Goal: Task Accomplishment & Management: Manage account settings

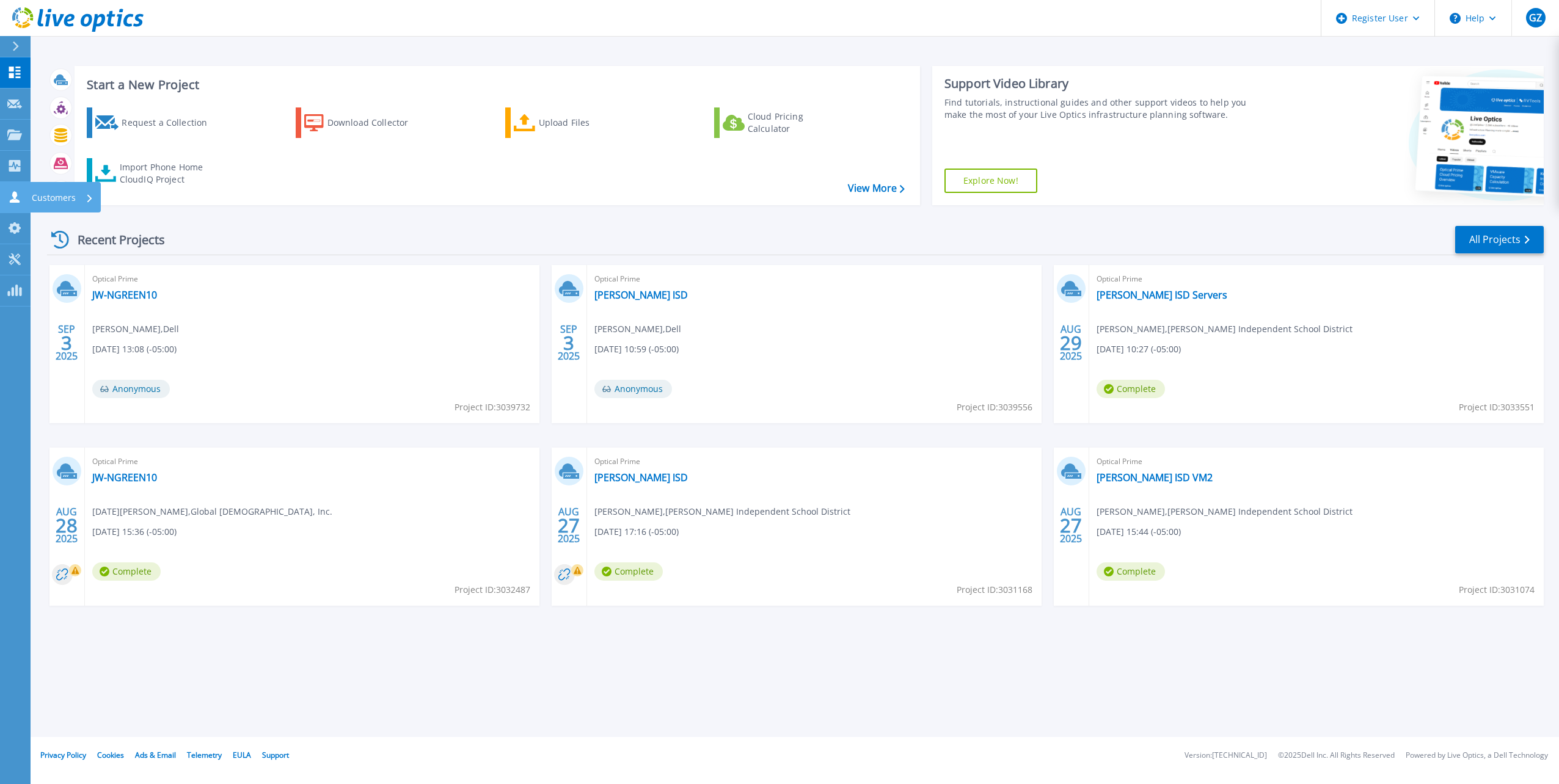
click at [8, 201] on icon at bounding box center [14, 197] width 15 height 11
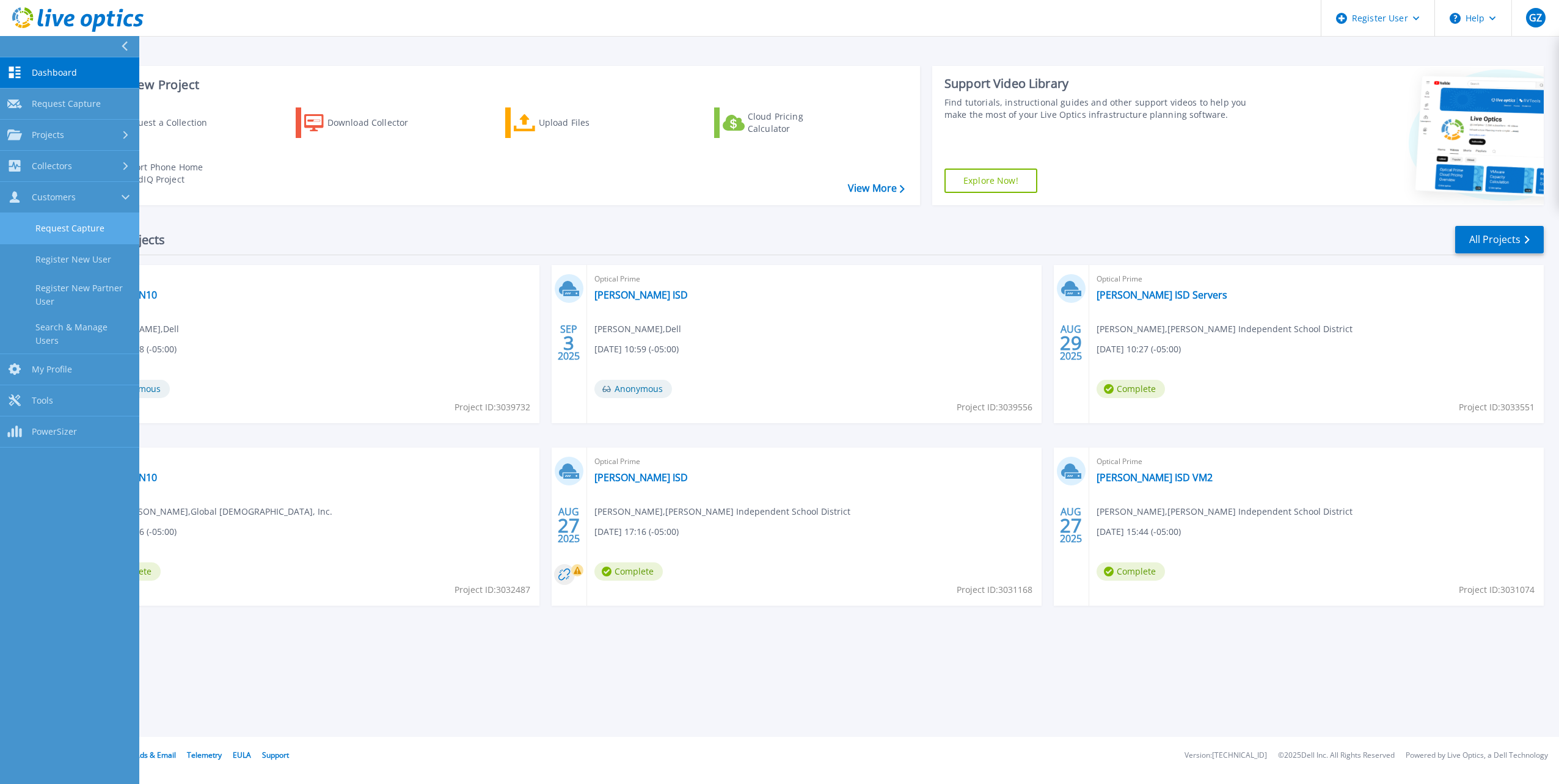
click at [78, 223] on link "Request Capture" at bounding box center [69, 229] width 139 height 31
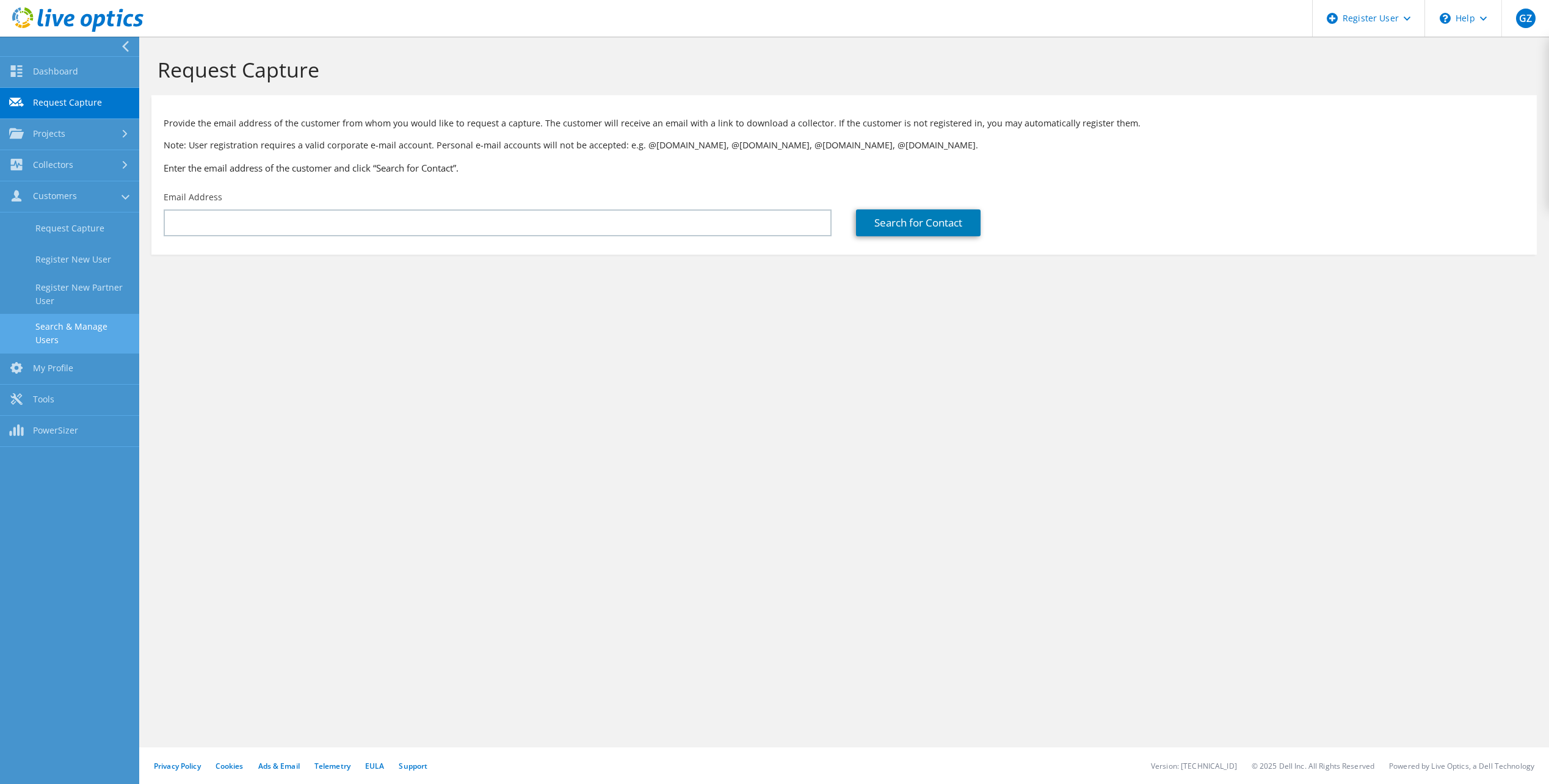
click at [74, 341] on link "Search & Manage Users" at bounding box center [69, 333] width 139 height 39
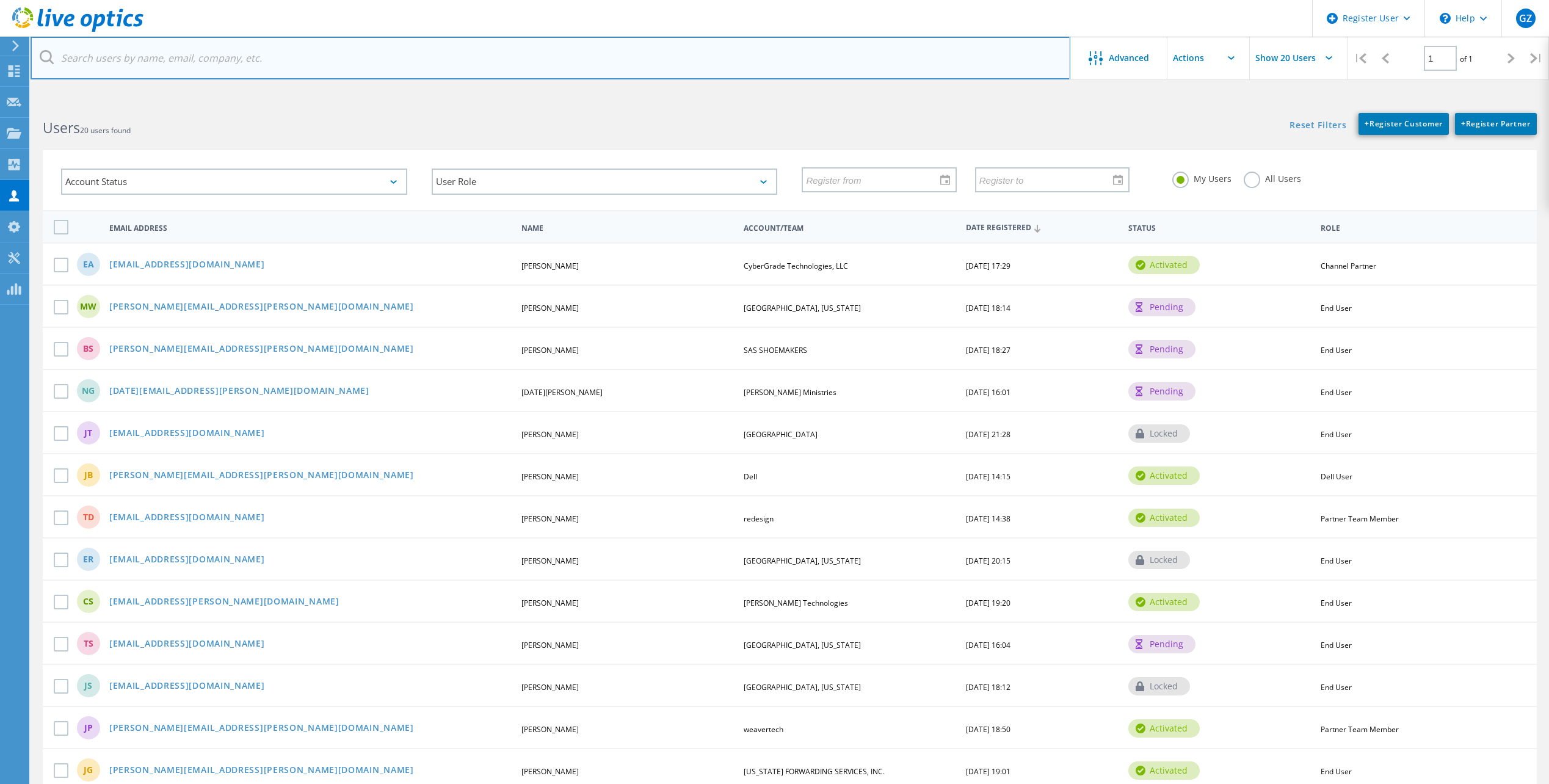
click at [198, 49] on input "text" at bounding box center [550, 58] width 1040 height 43
paste input "juan.delacruz@fronteraproduce.com"
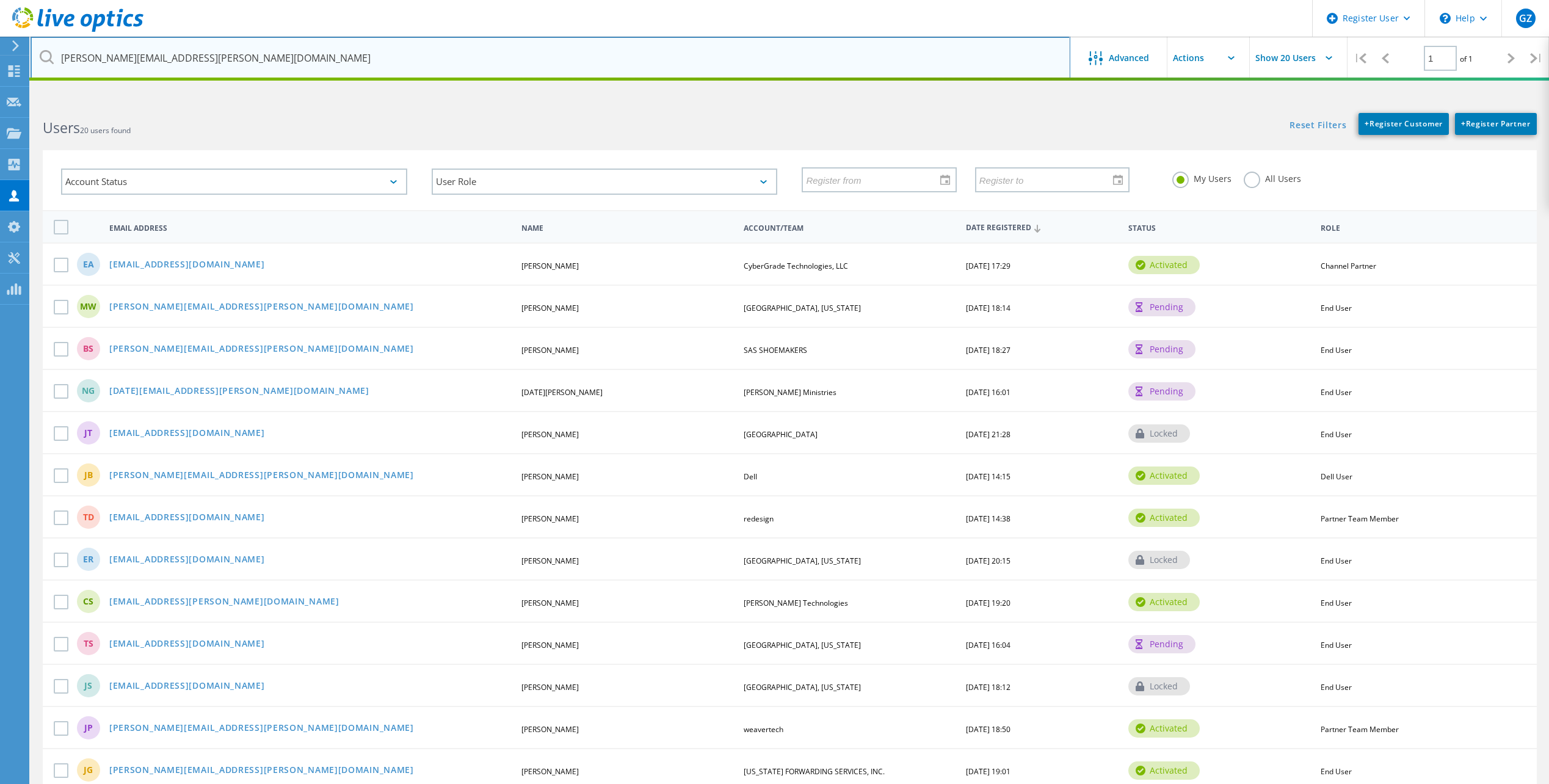
type input "juan.delacruz@fronteraproduce.com"
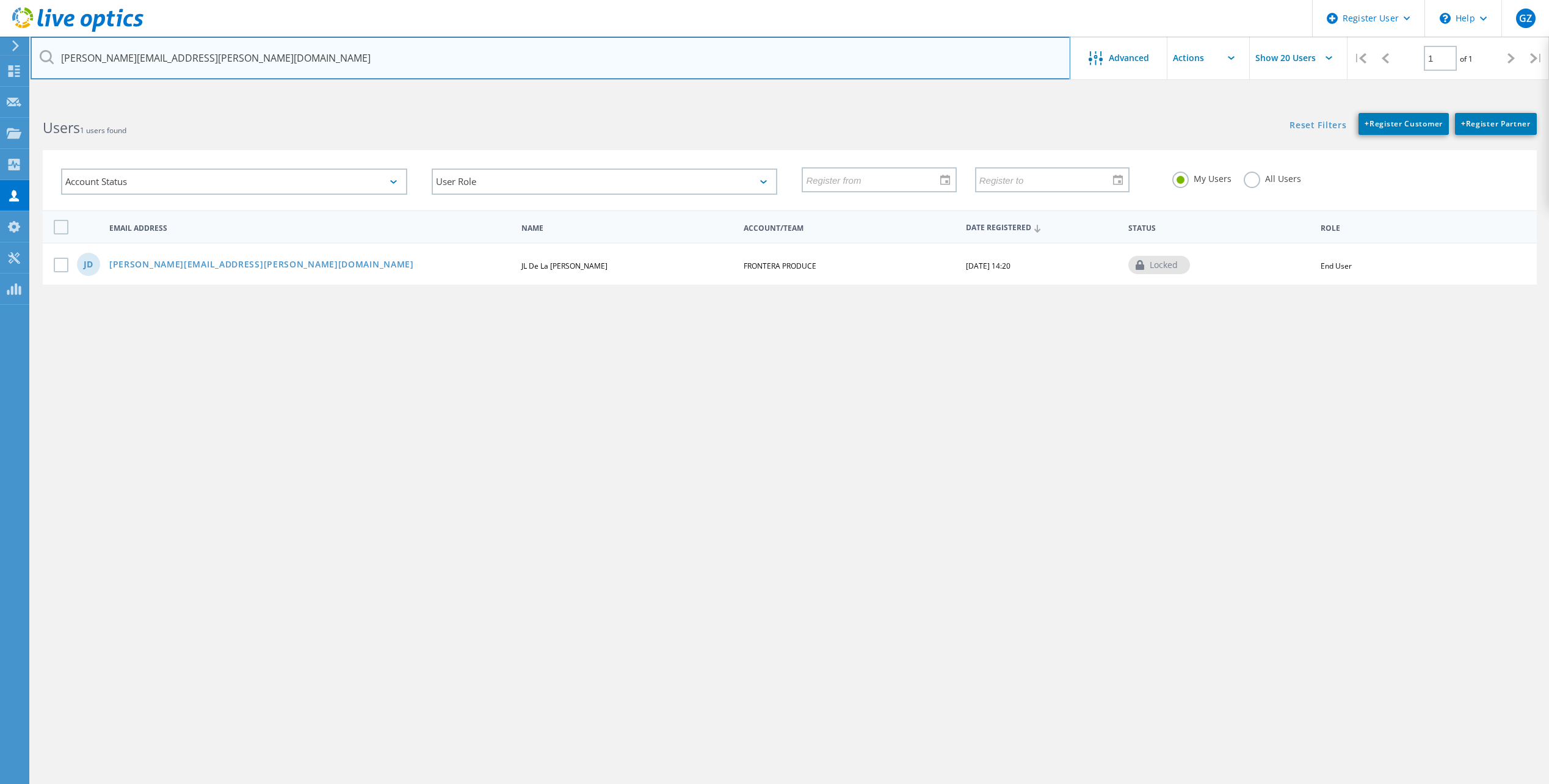
click at [263, 57] on input "juan.delacruz@fronteraproduce.com" at bounding box center [550, 58] width 1040 height 43
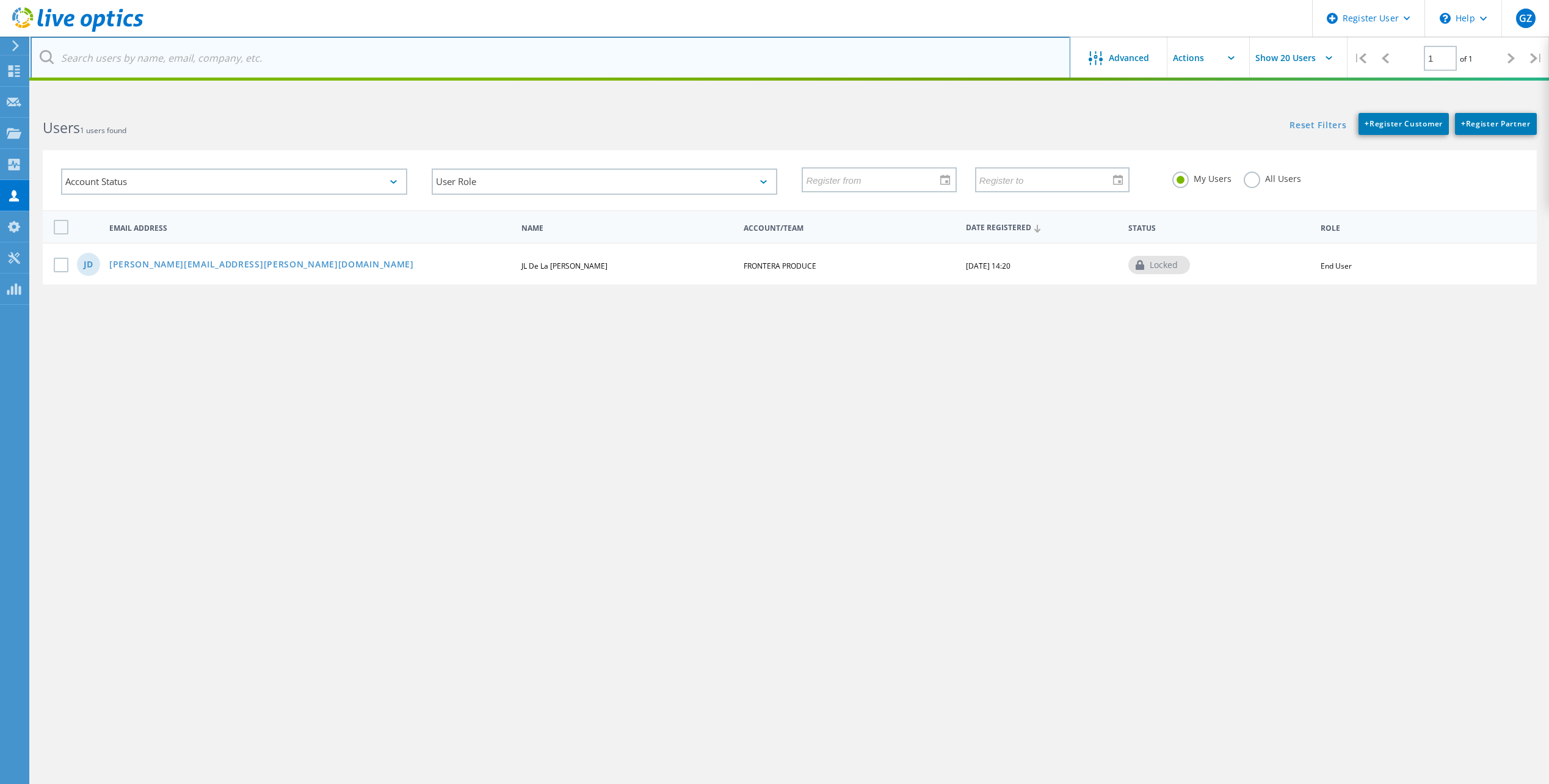
paste input "pkarr@sjtx.us"
type input "pkarr@sjtx.us"
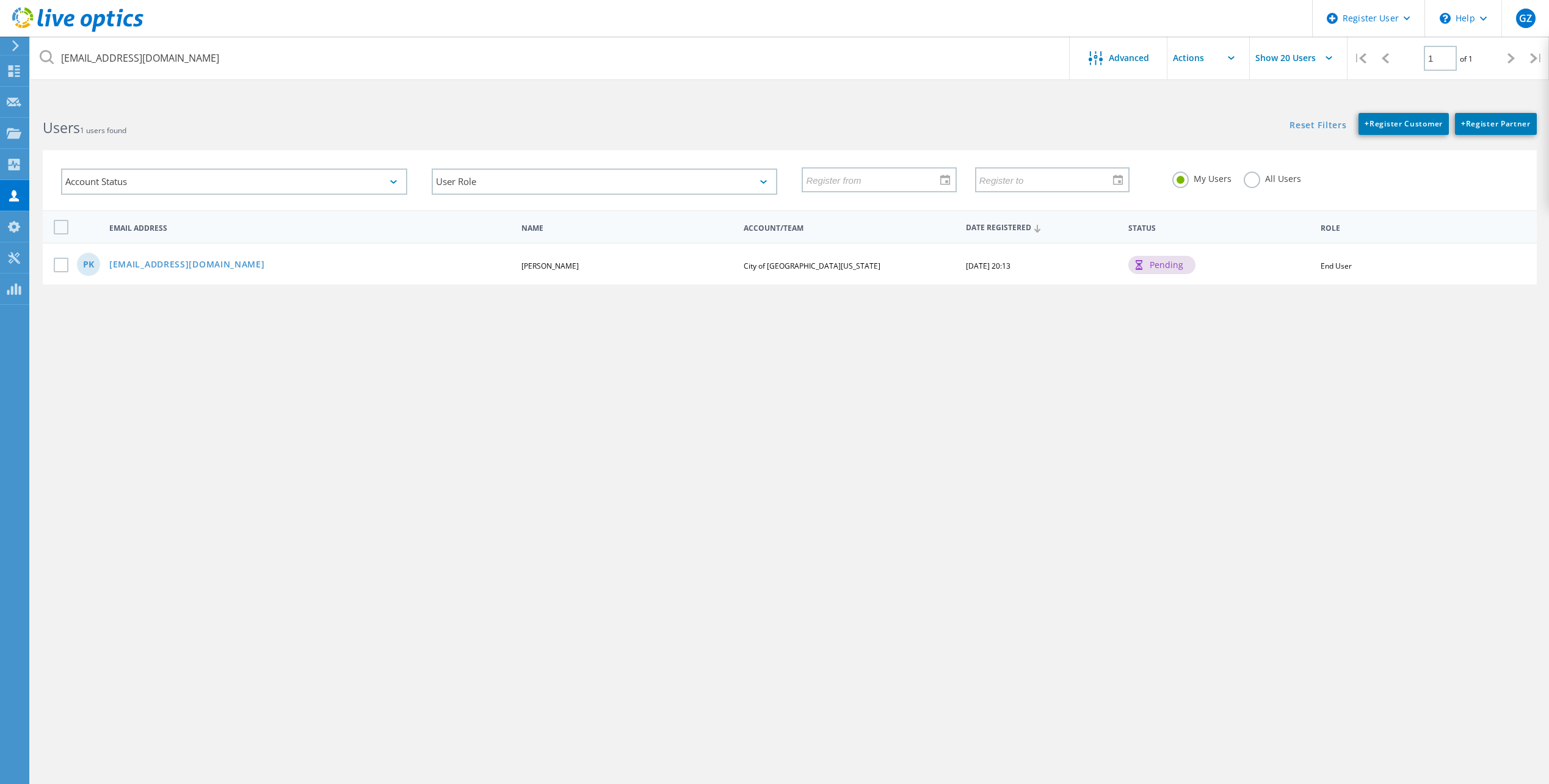
click at [124, 271] on div "PK pkarr@sjtx.us Patt Karr City of San Juan Texas 08/22/2019, 20:13 pending End…" at bounding box center [790, 263] width 1494 height 42
click at [129, 270] on link "pkarr@sjtx.us" at bounding box center [187, 265] width 155 height 11
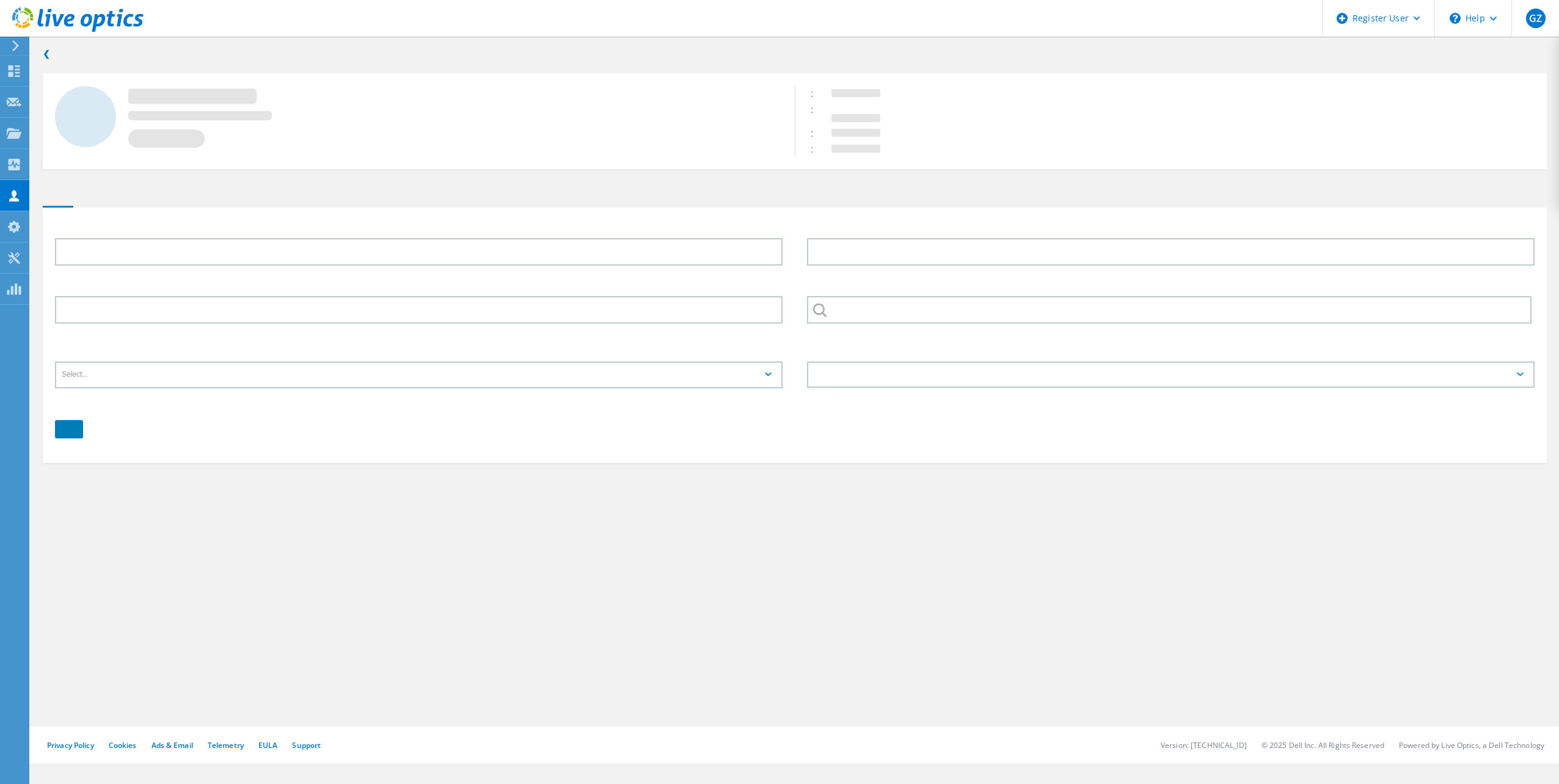
type input "Patt"
type input "Karr"
type input "City of San Juan Texas"
type input "English"
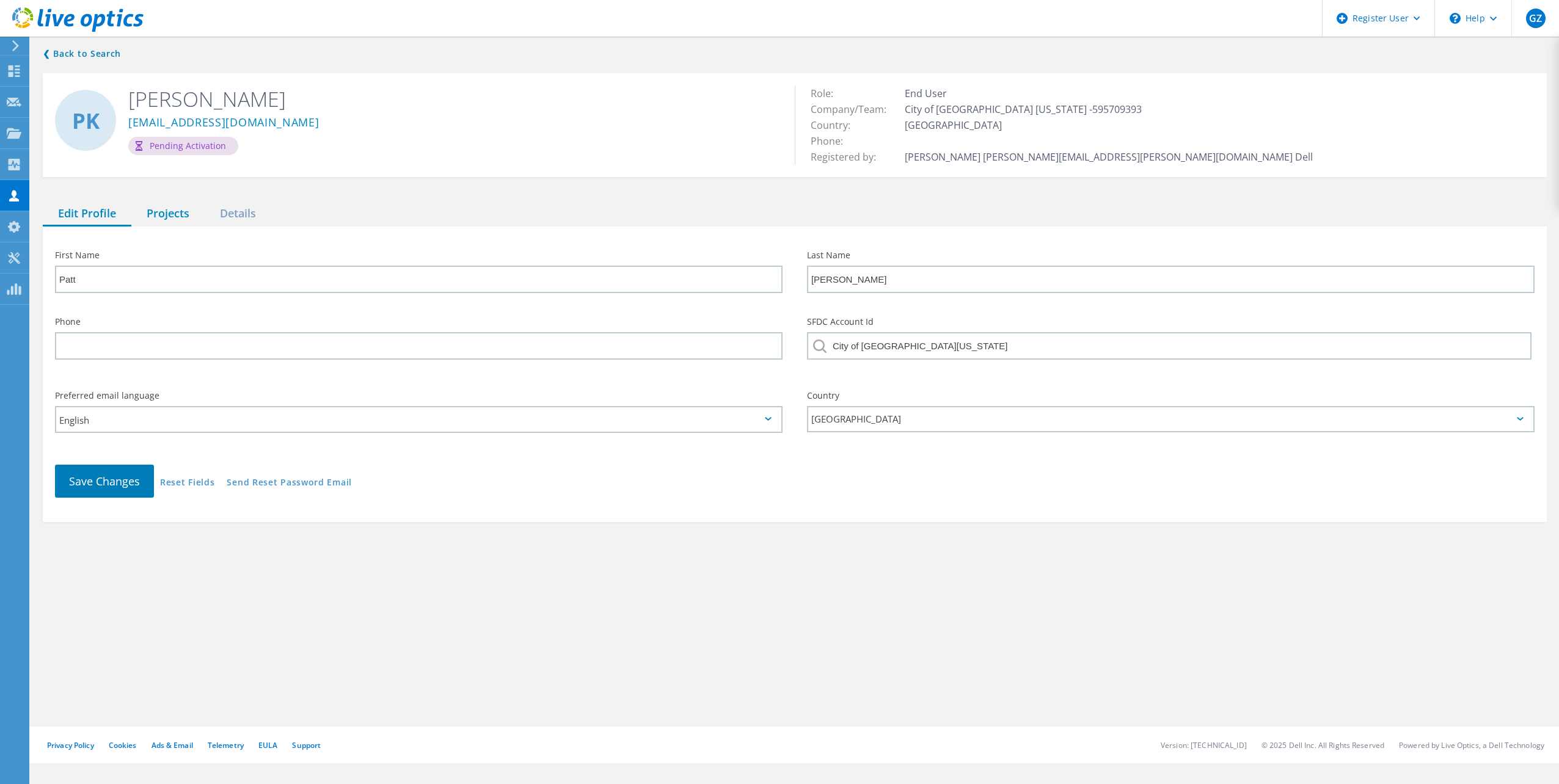
click at [182, 212] on div "Projects" at bounding box center [168, 213] width 73 height 25
